Goal: Book appointment/travel/reservation

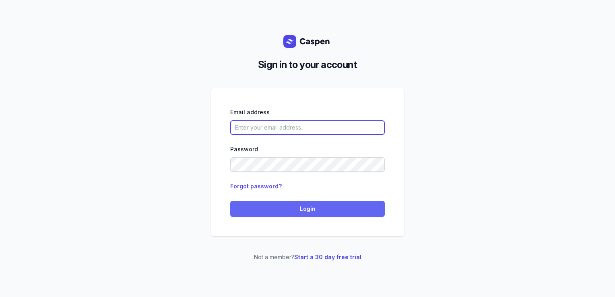
type input "[PERSON_NAME][EMAIL_ADDRESS][DOMAIN_NAME][PERSON_NAME]"
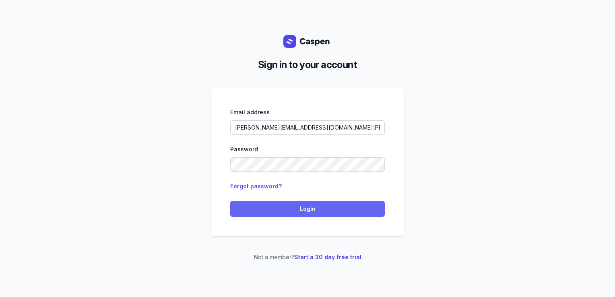
click at [299, 206] on span "Login" at bounding box center [307, 209] width 145 height 10
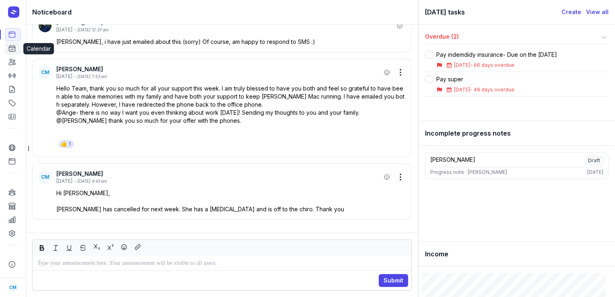
click at [13, 48] on icon at bounding box center [12, 48] width 8 height 8
select select "week"
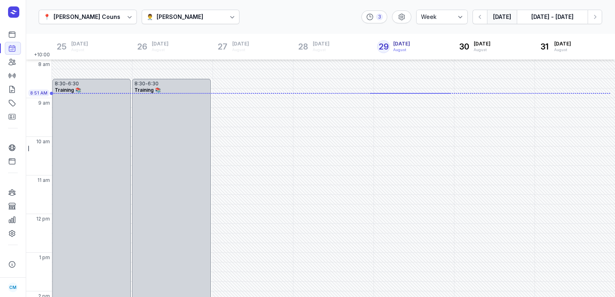
click at [502, 15] on button "[DATE]" at bounding box center [502, 17] width 30 height 14
click at [166, 20] on div "[PERSON_NAME]" at bounding box center [179, 17] width 47 height 10
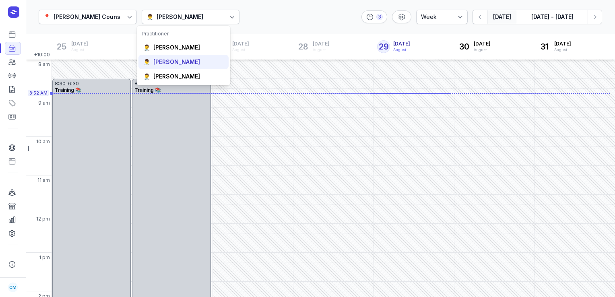
click at [165, 56] on div "👨‍⚕️ [PERSON_NAME]" at bounding box center [183, 62] width 90 height 14
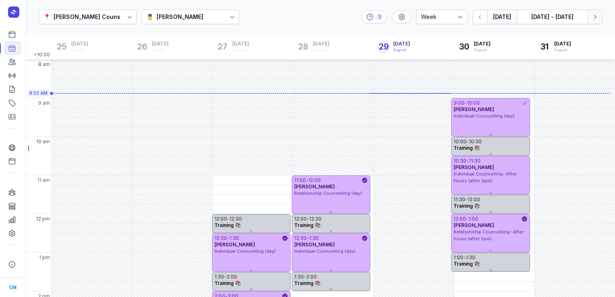
click at [592, 14] on icon "button" at bounding box center [594, 17] width 8 height 8
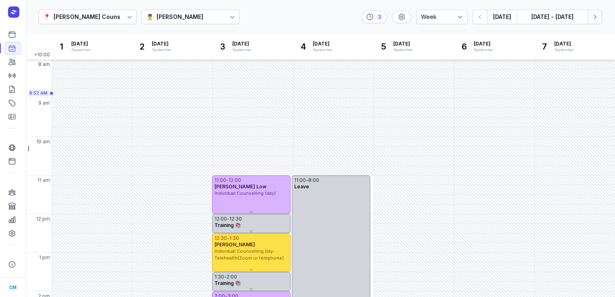
click at [592, 14] on icon "button" at bounding box center [594, 17] width 8 height 8
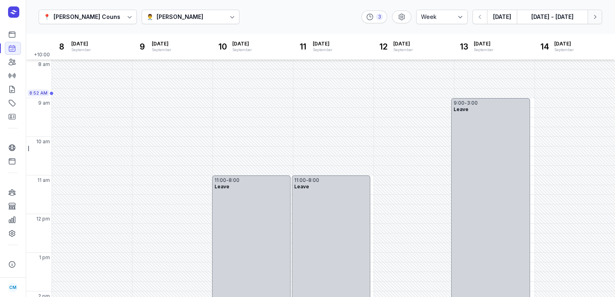
click at [592, 14] on icon "button" at bounding box center [594, 17] width 8 height 8
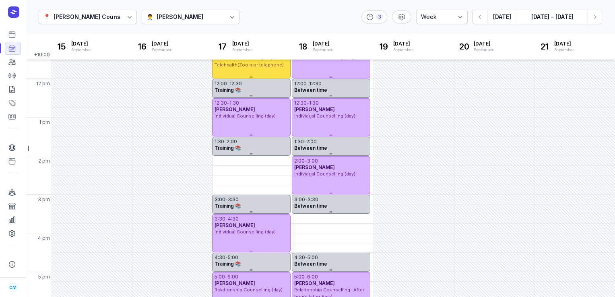
scroll to position [208, 0]
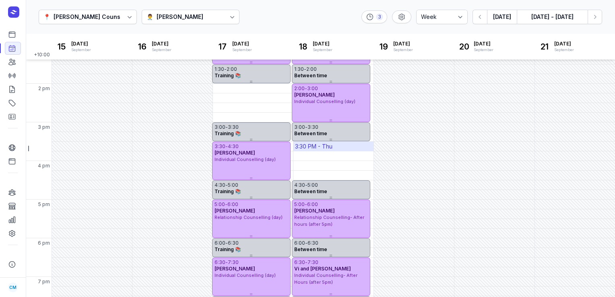
click at [351, 148] on div "3:30 PM - Thu" at bounding box center [333, 146] width 80 height 9
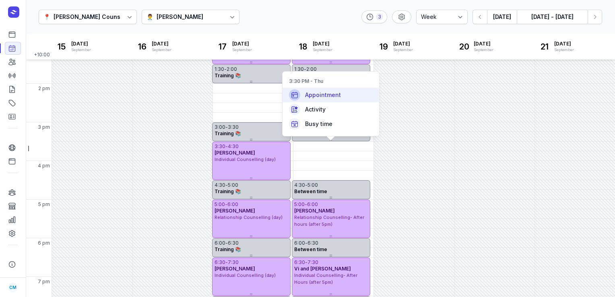
click at [339, 94] on span "Appointment" at bounding box center [323, 95] width 36 height 8
select select
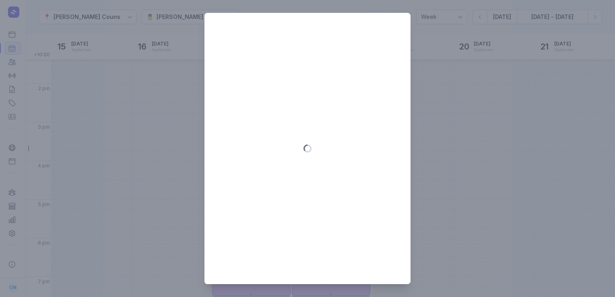
type input "[DATE]"
select select "15:30"
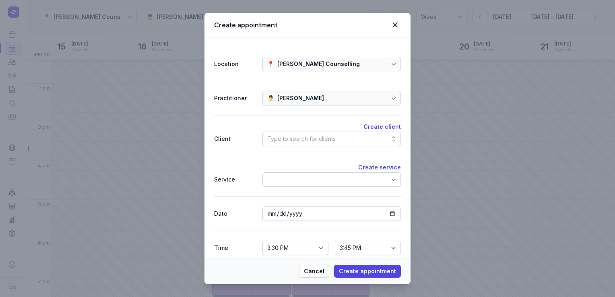
click at [300, 138] on div "Type to search for clients" at bounding box center [301, 139] width 68 height 10
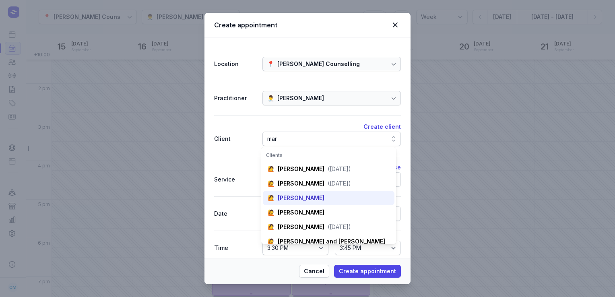
type input "mar"
click at [300, 202] on div "[PERSON_NAME]" at bounding box center [301, 198] width 47 height 8
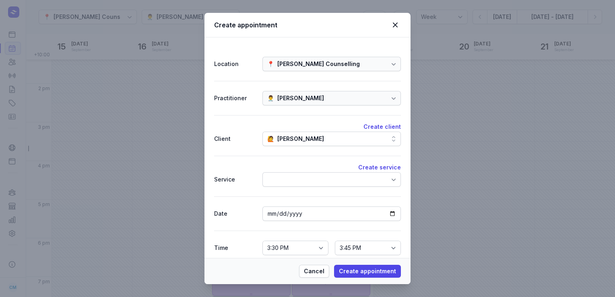
click at [304, 175] on div at bounding box center [331, 179] width 138 height 14
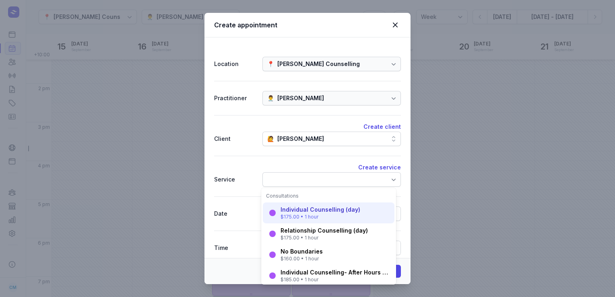
click at [300, 210] on div "Individual Counselling (day)" at bounding box center [320, 210] width 80 height 8
select select "16:30"
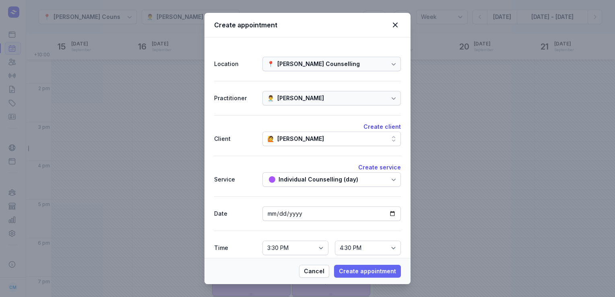
click at [367, 273] on span "Create appointment" at bounding box center [367, 271] width 57 height 10
select select
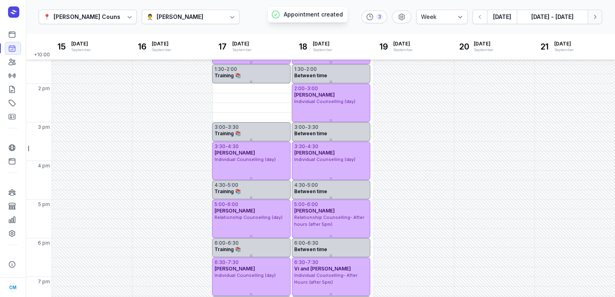
click at [593, 19] on icon "button" at bounding box center [594, 17] width 8 height 8
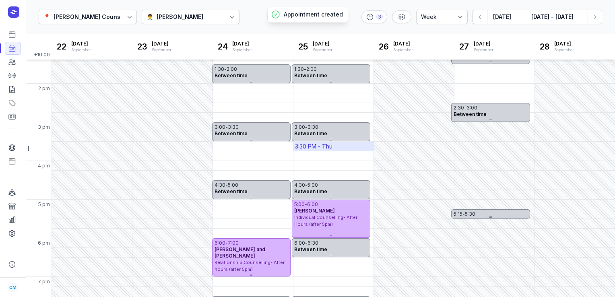
click at [333, 147] on div "3:30 PM - Thu" at bounding box center [333, 146] width 80 height 9
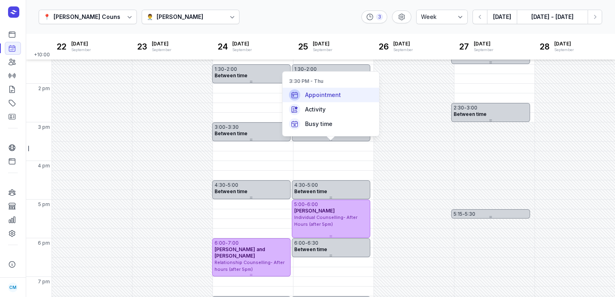
click at [337, 89] on div "Appointment" at bounding box center [330, 95] width 97 height 14
select select
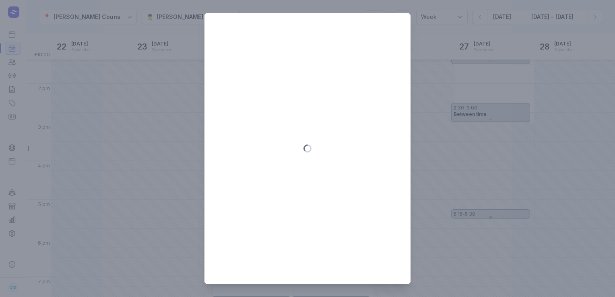
type input "[DATE]"
select select "15:30"
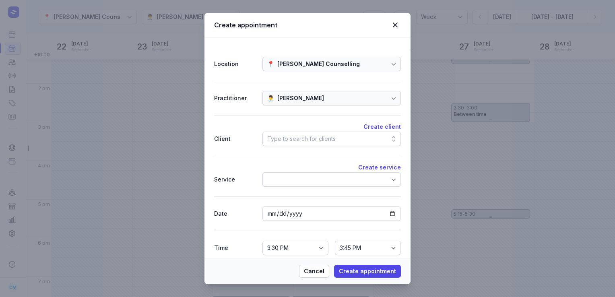
click at [321, 136] on div "Type to search for clients" at bounding box center [301, 139] width 68 height 10
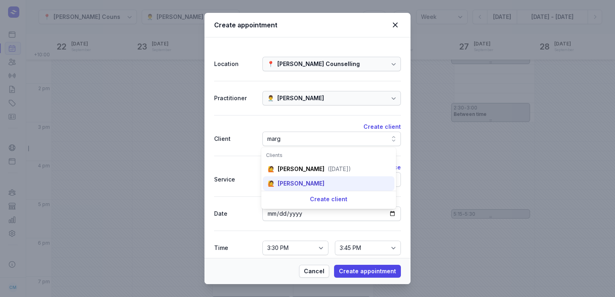
type input "marg"
click at [313, 181] on div "[PERSON_NAME]" at bounding box center [301, 183] width 47 height 8
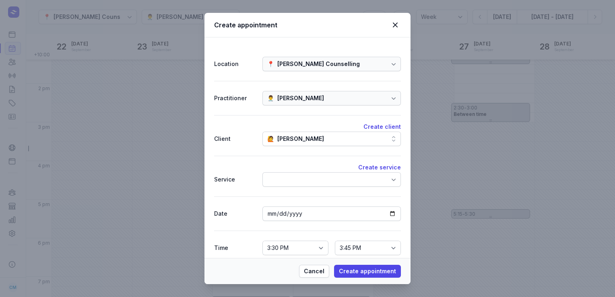
click at [313, 181] on div at bounding box center [331, 179] width 138 height 14
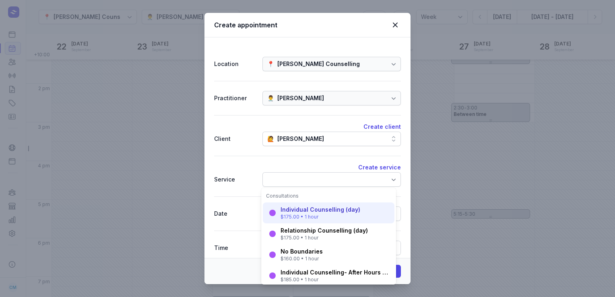
click at [308, 215] on div "$175.00 • 1 hour" at bounding box center [320, 217] width 80 height 6
select select "16:30"
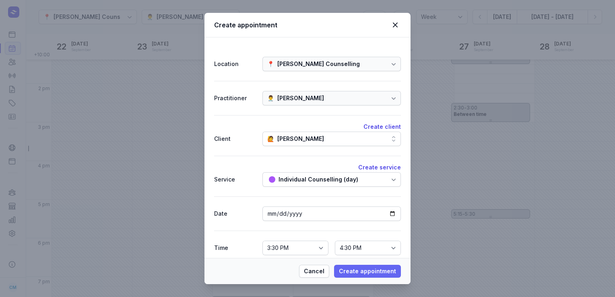
click at [367, 270] on span "Create appointment" at bounding box center [367, 271] width 57 height 10
select select
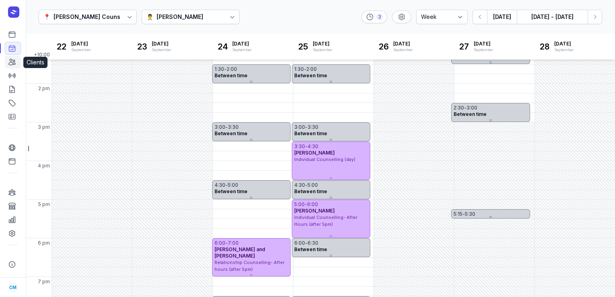
click at [15, 60] on icon at bounding box center [12, 62] width 8 height 8
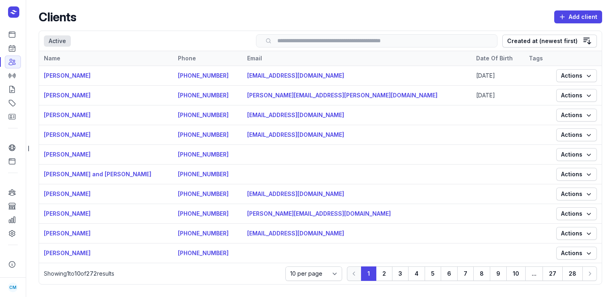
click at [281, 41] on input "search" at bounding box center [376, 41] width 224 height 6
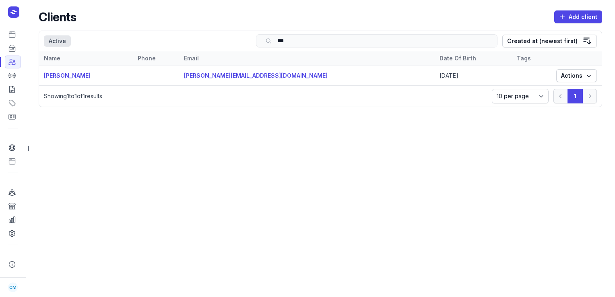
type input "****"
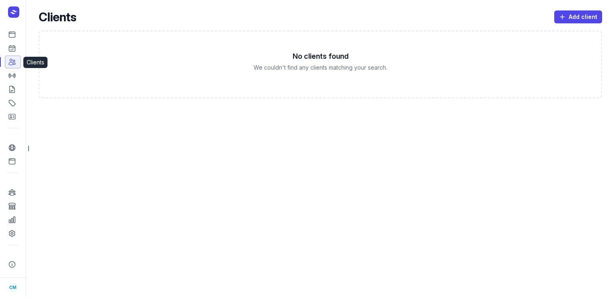
click at [13, 64] on icon at bounding box center [12, 62] width 6 height 6
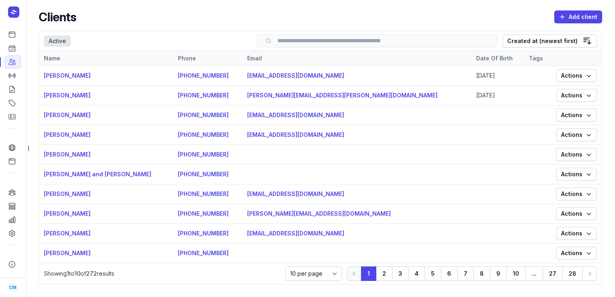
click at [291, 40] on input "search" at bounding box center [376, 41] width 224 height 6
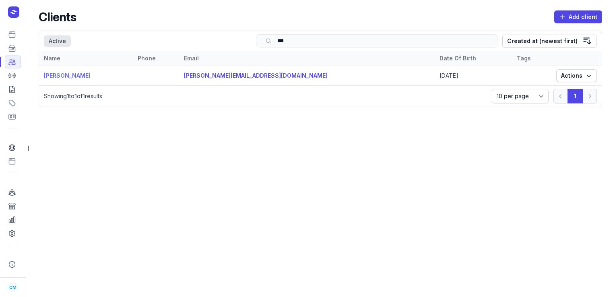
type input "***"
click at [66, 79] on link "[PERSON_NAME]" at bounding box center [67, 75] width 47 height 7
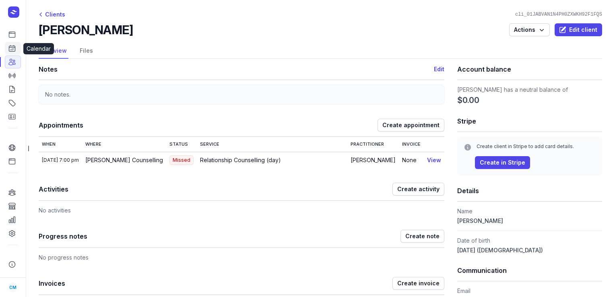
click at [8, 51] on icon at bounding box center [12, 48] width 8 height 8
select select "week"
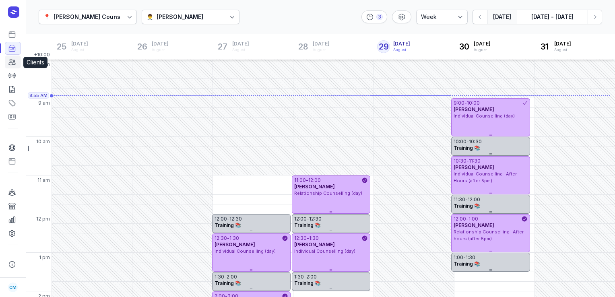
click at [10, 64] on icon at bounding box center [12, 62] width 8 height 8
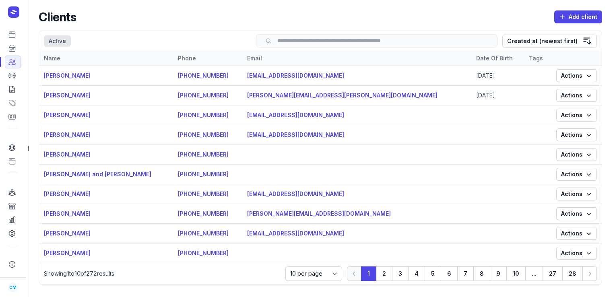
click at [410, 41] on input "search" at bounding box center [376, 41] width 224 height 6
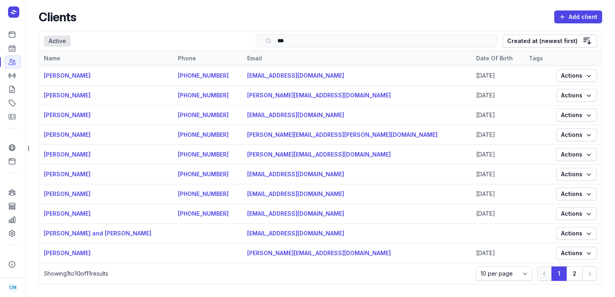
type input "****"
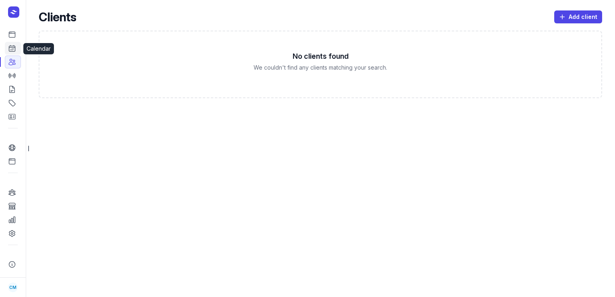
click at [10, 49] on icon at bounding box center [12, 48] width 8 height 8
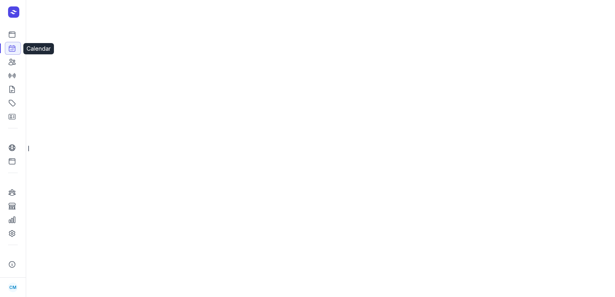
select select "week"
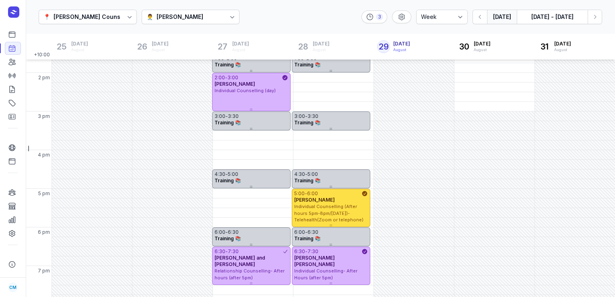
scroll to position [226, 0]
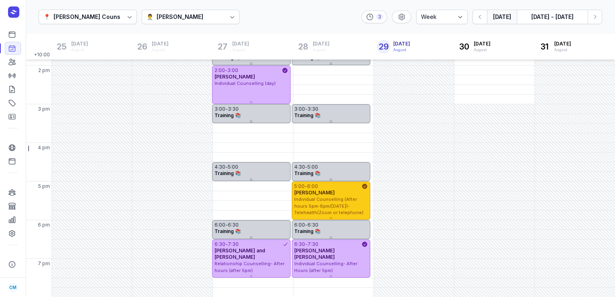
click at [338, 207] on span "Individual Counselling (After hours 5pm-8pm/[DATE])- Telehealth(Zoom or telepho…" at bounding box center [328, 205] width 69 height 19
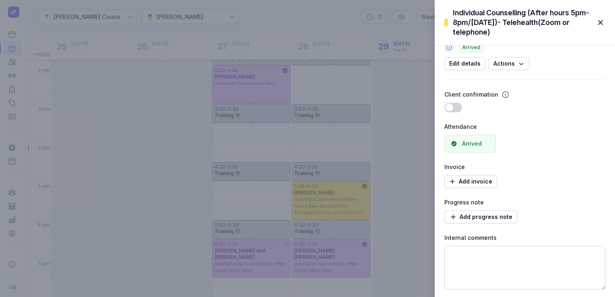
scroll to position [0, 0]
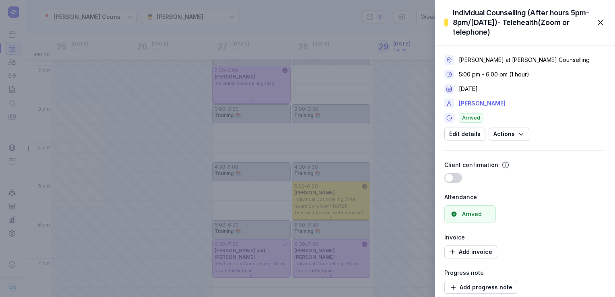
click at [484, 105] on link "[PERSON_NAME]" at bounding box center [482, 104] width 47 height 10
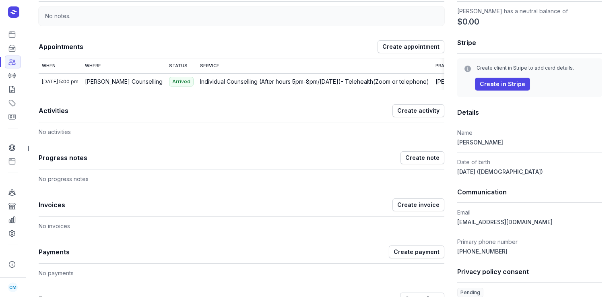
scroll to position [121, 0]
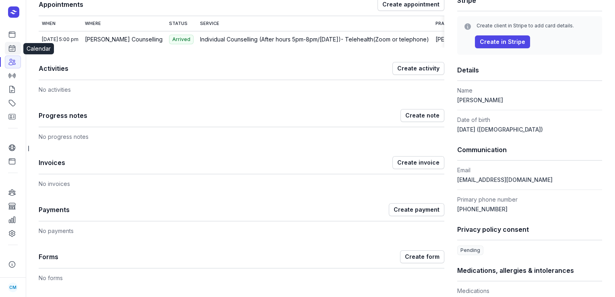
click at [15, 48] on icon at bounding box center [12, 48] width 6 height 6
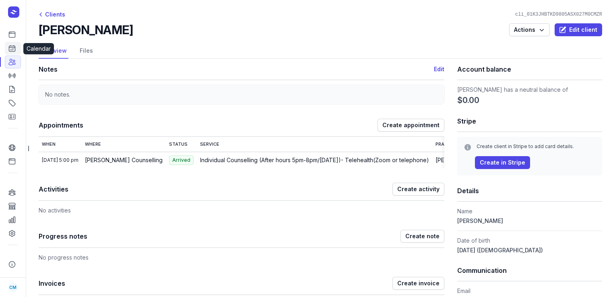
select select "week"
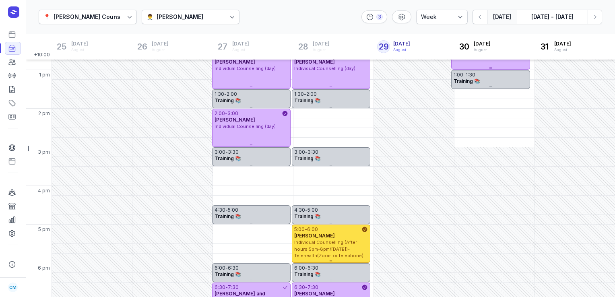
scroll to position [226, 0]
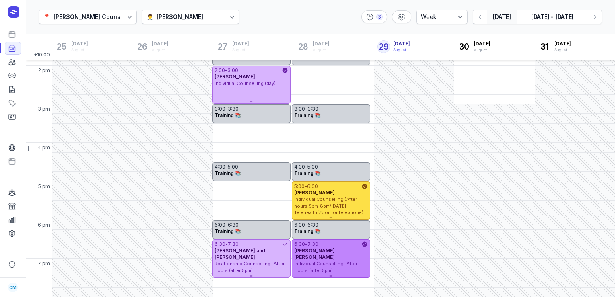
click at [321, 244] on div "6:30 - 7:30" at bounding box center [327, 244] width 67 height 6
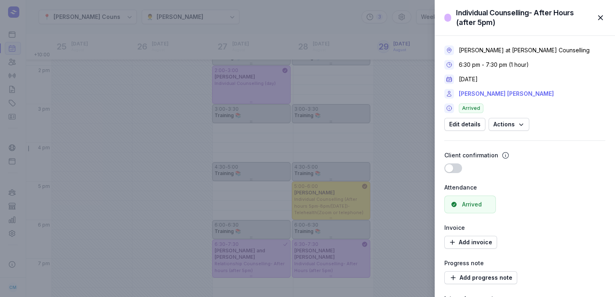
click at [475, 94] on link "[PERSON_NAME] [PERSON_NAME]" at bounding box center [506, 94] width 95 height 10
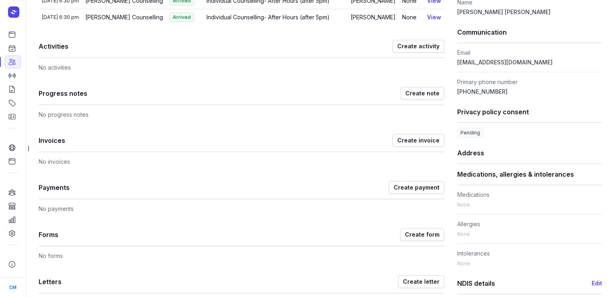
scroll to position [209, 0]
click at [13, 150] on icon at bounding box center [12, 148] width 6 height 6
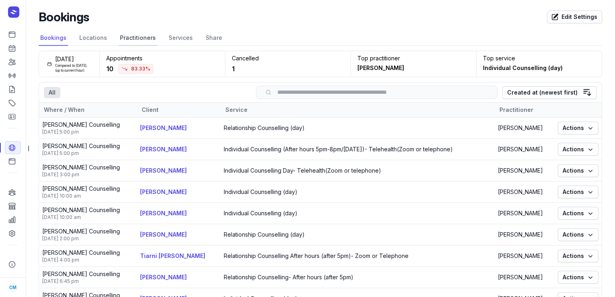
click at [138, 39] on link "Practitioners" at bounding box center [137, 38] width 39 height 15
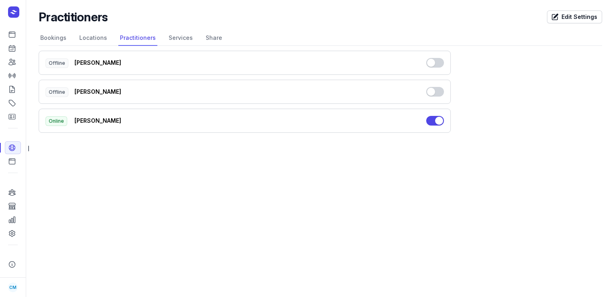
click at [429, 59] on button "Use setting" at bounding box center [435, 63] width 18 height 10
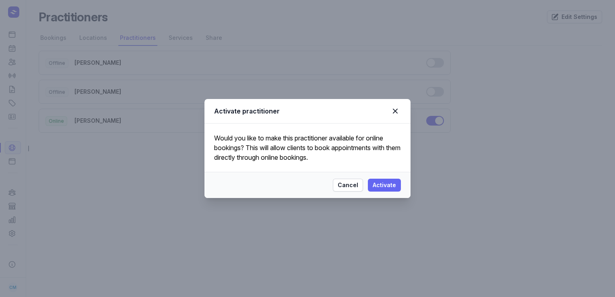
click at [387, 183] on span "Activate" at bounding box center [383, 185] width 23 height 10
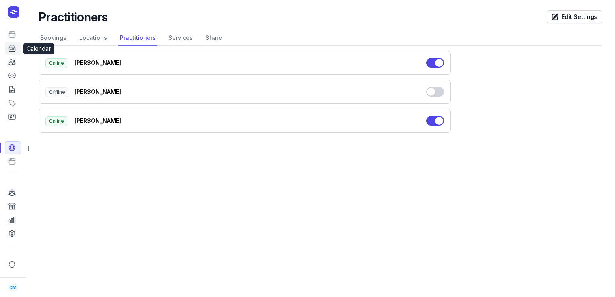
click at [5, 48] on link "Calendar" at bounding box center [13, 48] width 16 height 13
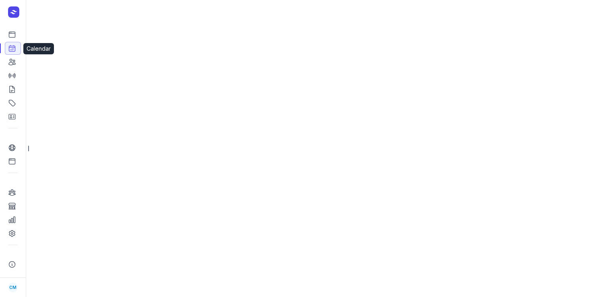
select select "week"
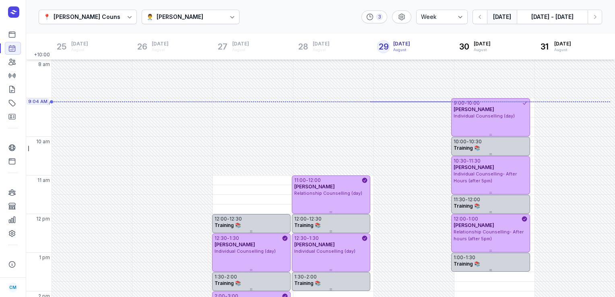
click at [187, 19] on div "👨‍⚕️ [PERSON_NAME]" at bounding box center [191, 17] width 98 height 14
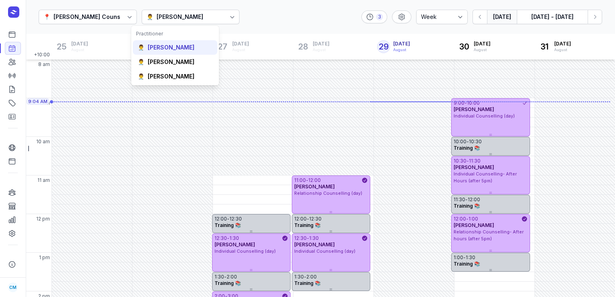
click at [171, 48] on div "[PERSON_NAME]" at bounding box center [171, 47] width 47 height 8
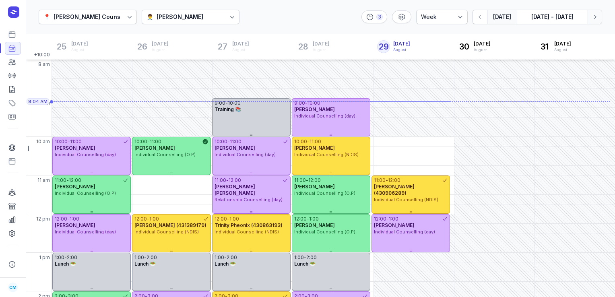
click at [594, 16] on icon "button" at bounding box center [595, 17] width 2 height 4
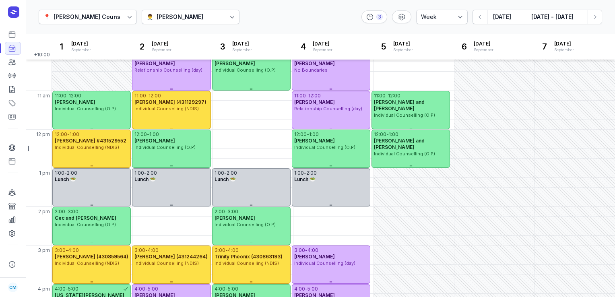
scroll to position [85, 0]
click at [282, 93] on div "11:00 AM - Wed" at bounding box center [253, 95] width 80 height 9
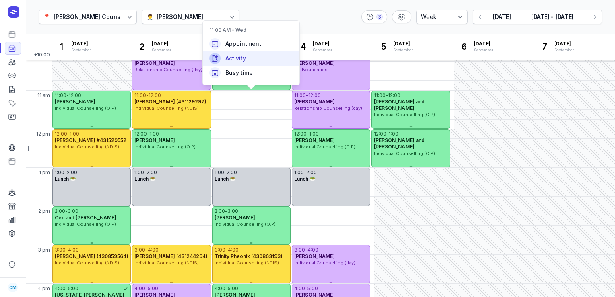
click at [258, 57] on div "Activity" at bounding box center [251, 58] width 97 height 14
select select
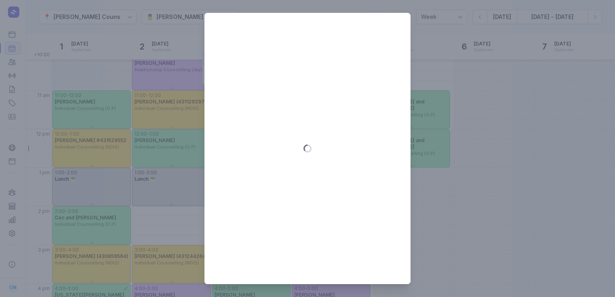
type input "[DATE]"
select select "11:00"
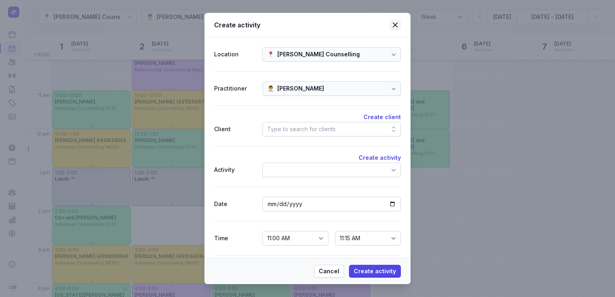
click at [396, 22] on icon at bounding box center [395, 25] width 10 height 10
select select
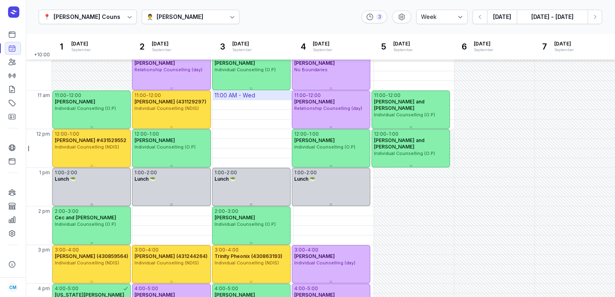
click at [235, 93] on div "11:00 AM - Wed" at bounding box center [234, 95] width 41 height 8
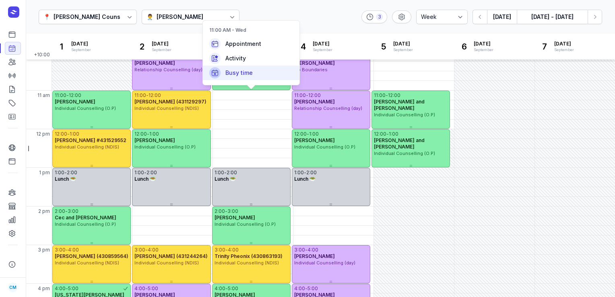
click at [241, 74] on span "Busy time" at bounding box center [238, 73] width 27 height 8
select select
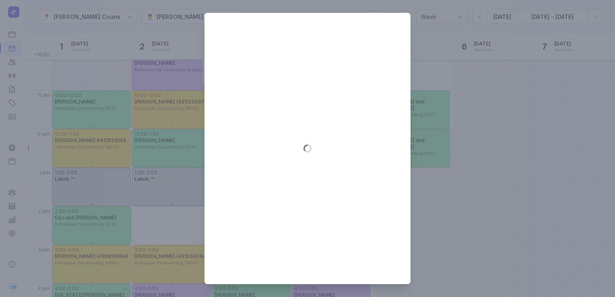
type input "[DATE]"
select select "11:00"
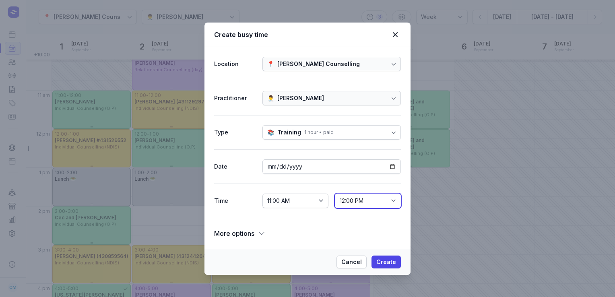
click at [394, 204] on select "11:15 AM 11:30 AM 11:45 AM 12:00 PM 12:15 PM 12:30 PM 12:45 PM 1:00 PM 1:15 PM …" at bounding box center [368, 200] width 66 height 14
select select "13:00"
click at [335, 193] on select "11:15 AM 11:30 AM 11:45 AM 12:00 PM 12:15 PM 12:30 PM 12:45 PM 1:00 PM 1:15 PM …" at bounding box center [368, 200] width 66 height 14
click at [382, 262] on span "Create" at bounding box center [386, 262] width 20 height 10
select select
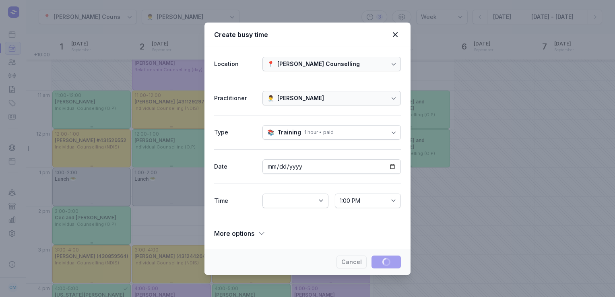
select select
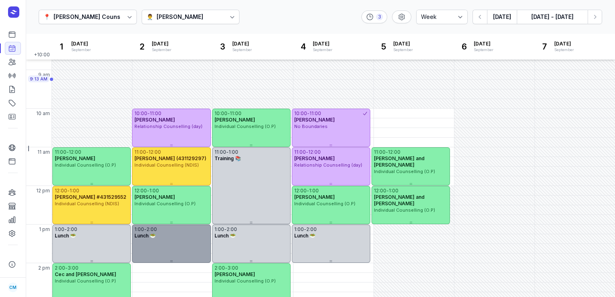
scroll to position [27, 0]
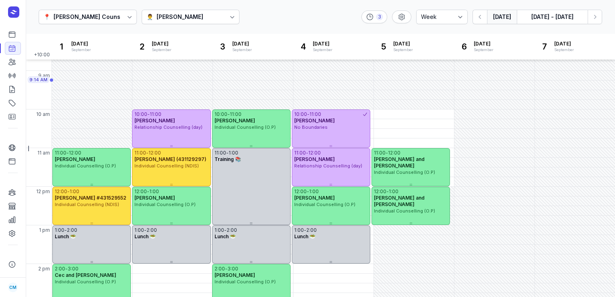
click at [507, 11] on button "[DATE]" at bounding box center [502, 17] width 30 height 14
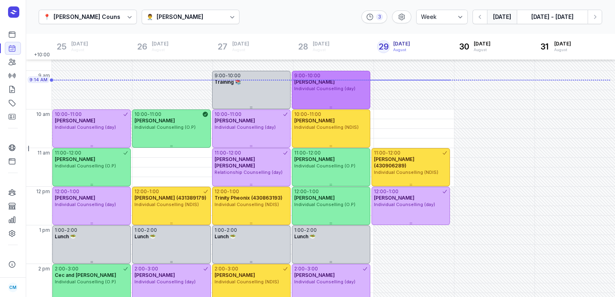
click at [333, 91] on span "Individual Counselling (day)" at bounding box center [324, 89] width 61 height 6
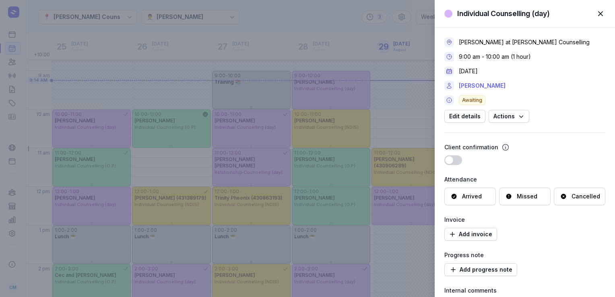
click at [476, 88] on link "[PERSON_NAME]" at bounding box center [482, 86] width 47 height 10
